Goal: Navigation & Orientation: Find specific page/section

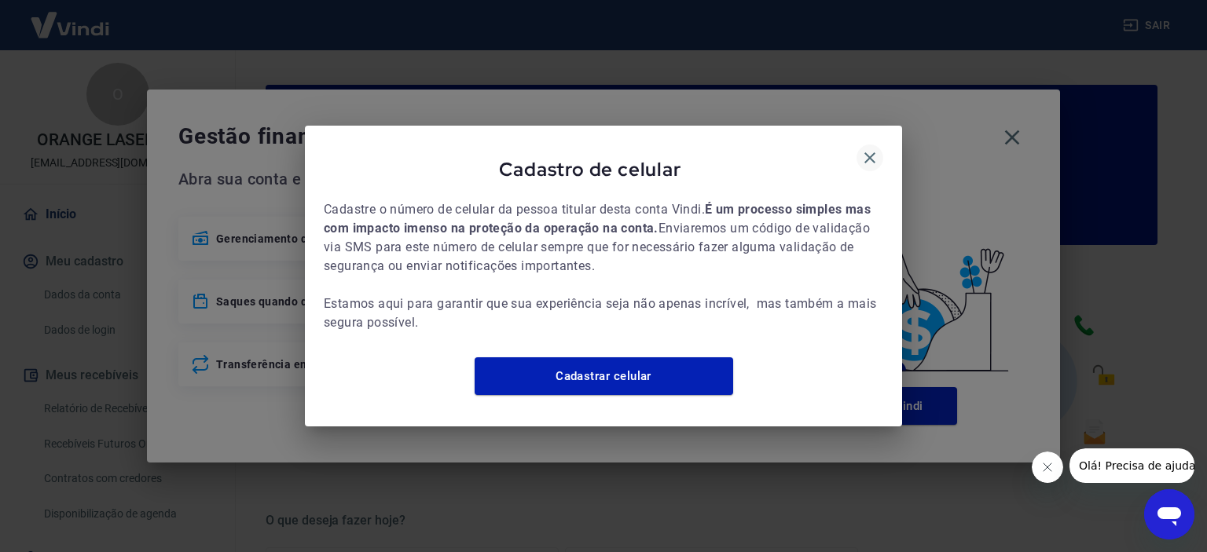
click at [867, 148] on icon "button" at bounding box center [869, 157] width 19 height 19
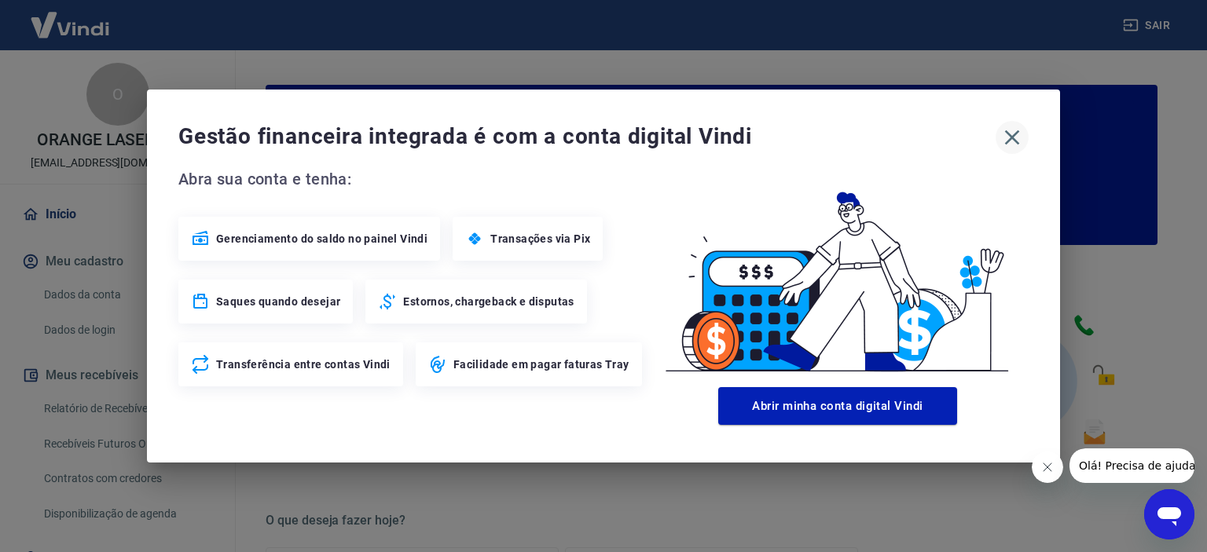
click at [1003, 131] on icon "button" at bounding box center [1011, 137] width 25 height 25
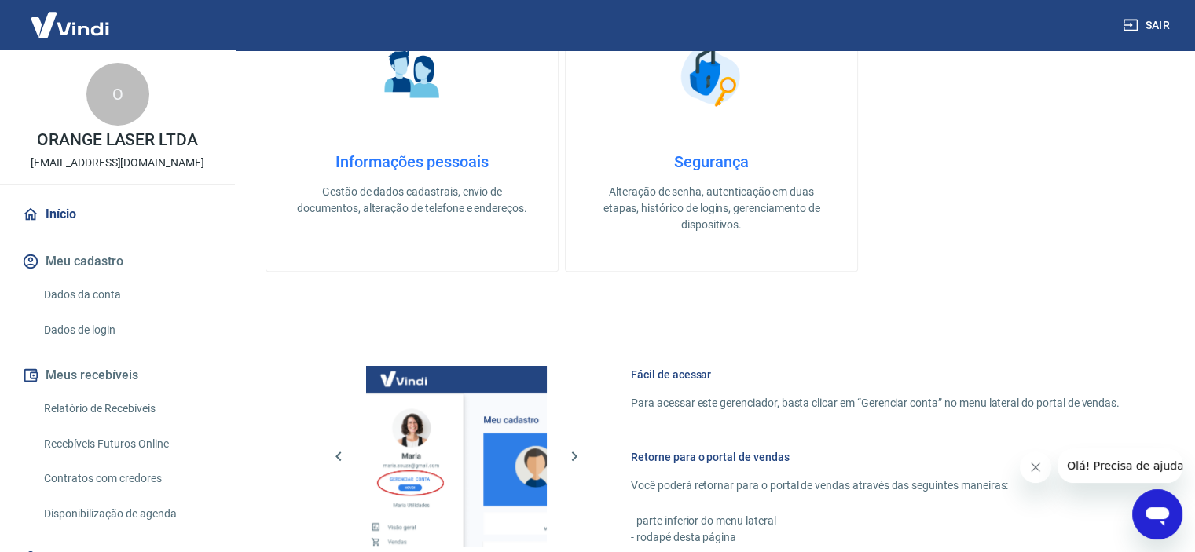
scroll to position [851, 0]
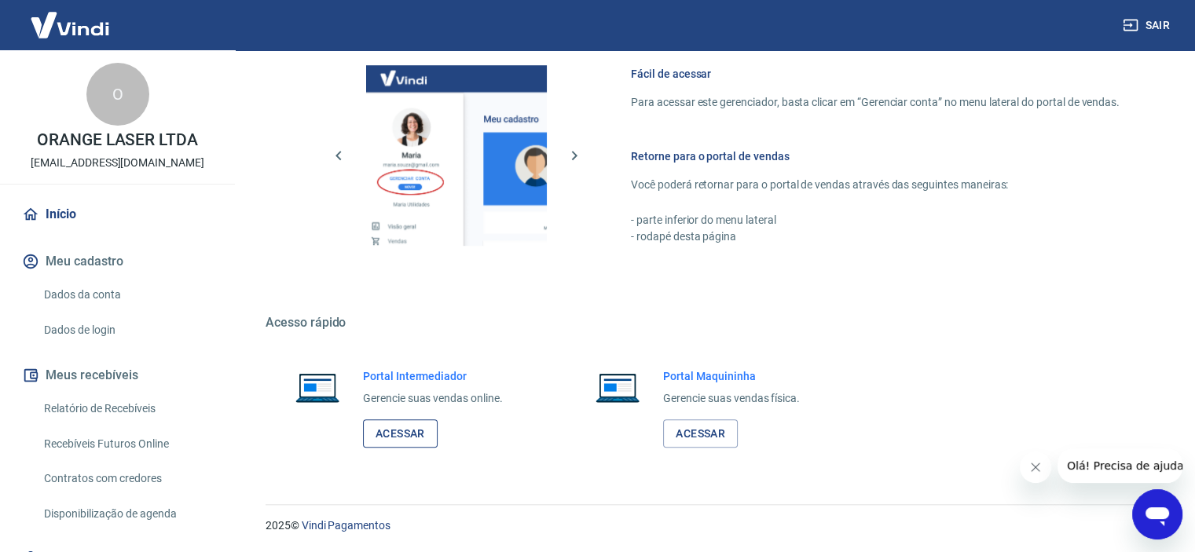
click at [389, 436] on link "Acessar" at bounding box center [400, 434] width 75 height 29
